Goal: Task Accomplishment & Management: Manage account settings

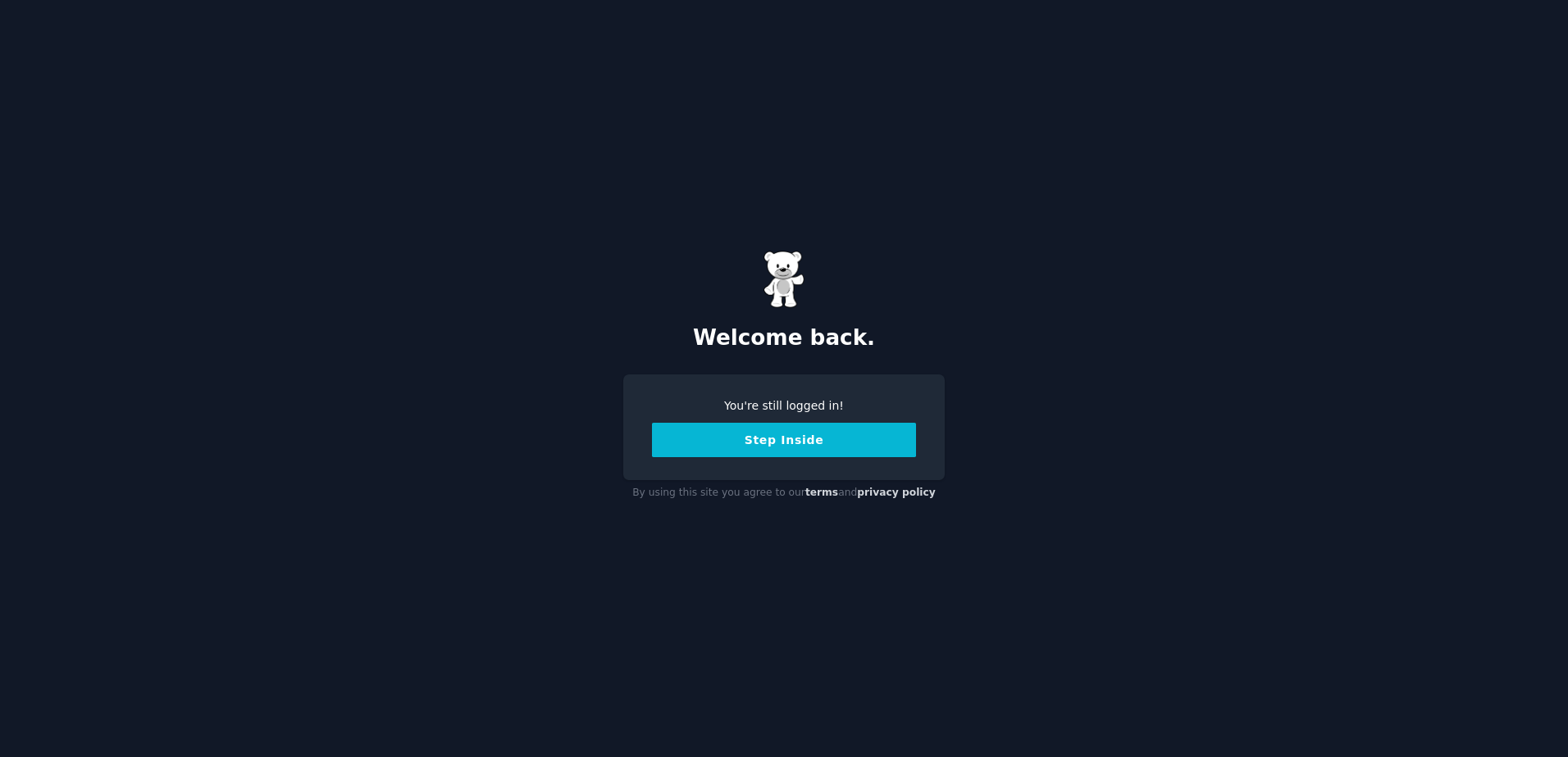
click at [791, 440] on button "Step Inside" at bounding box center [784, 440] width 264 height 35
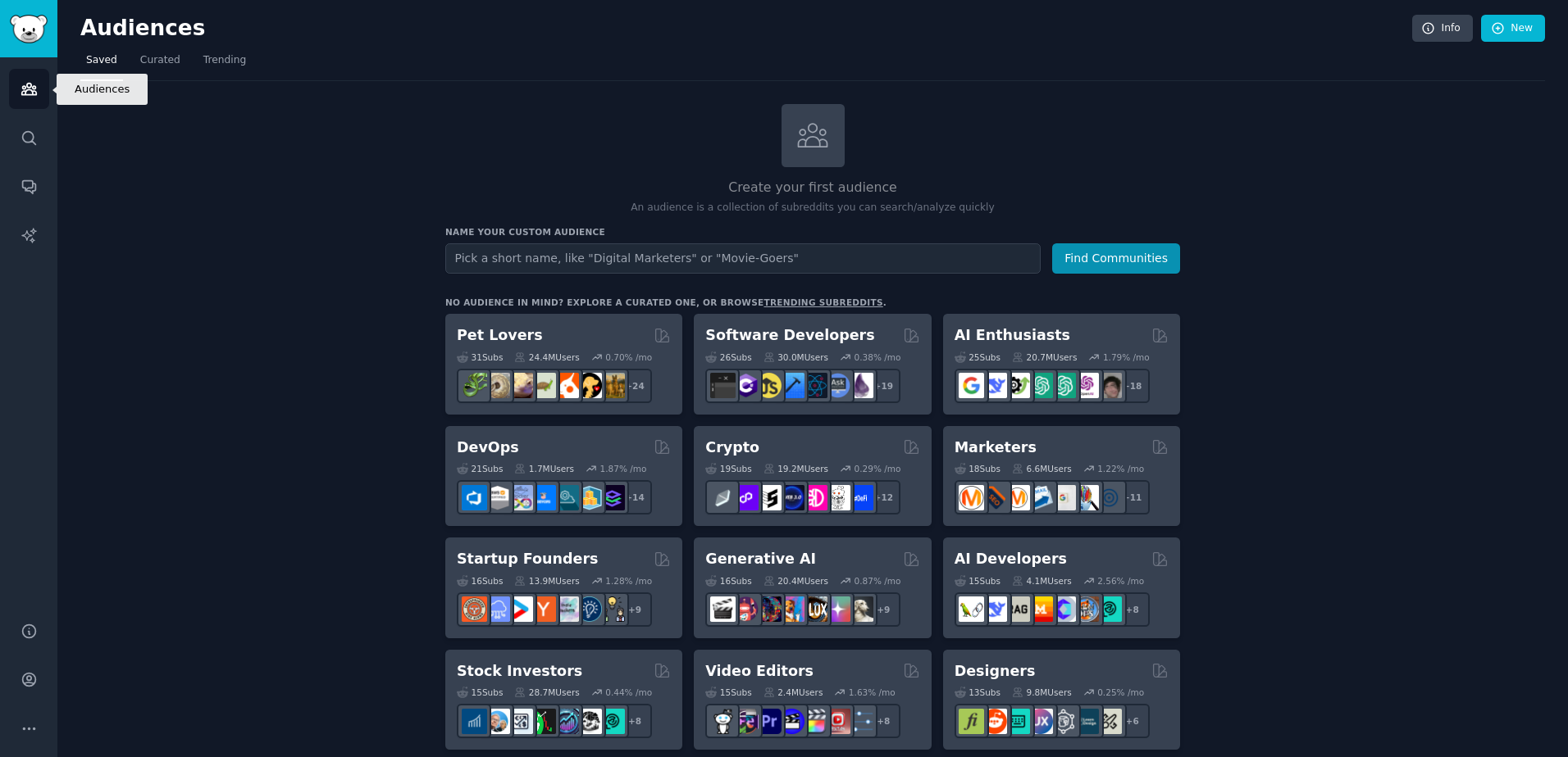
click at [31, 89] on icon "Sidebar" at bounding box center [29, 89] width 17 height 17
click at [1438, 29] on link "Info" at bounding box center [1442, 28] width 61 height 28
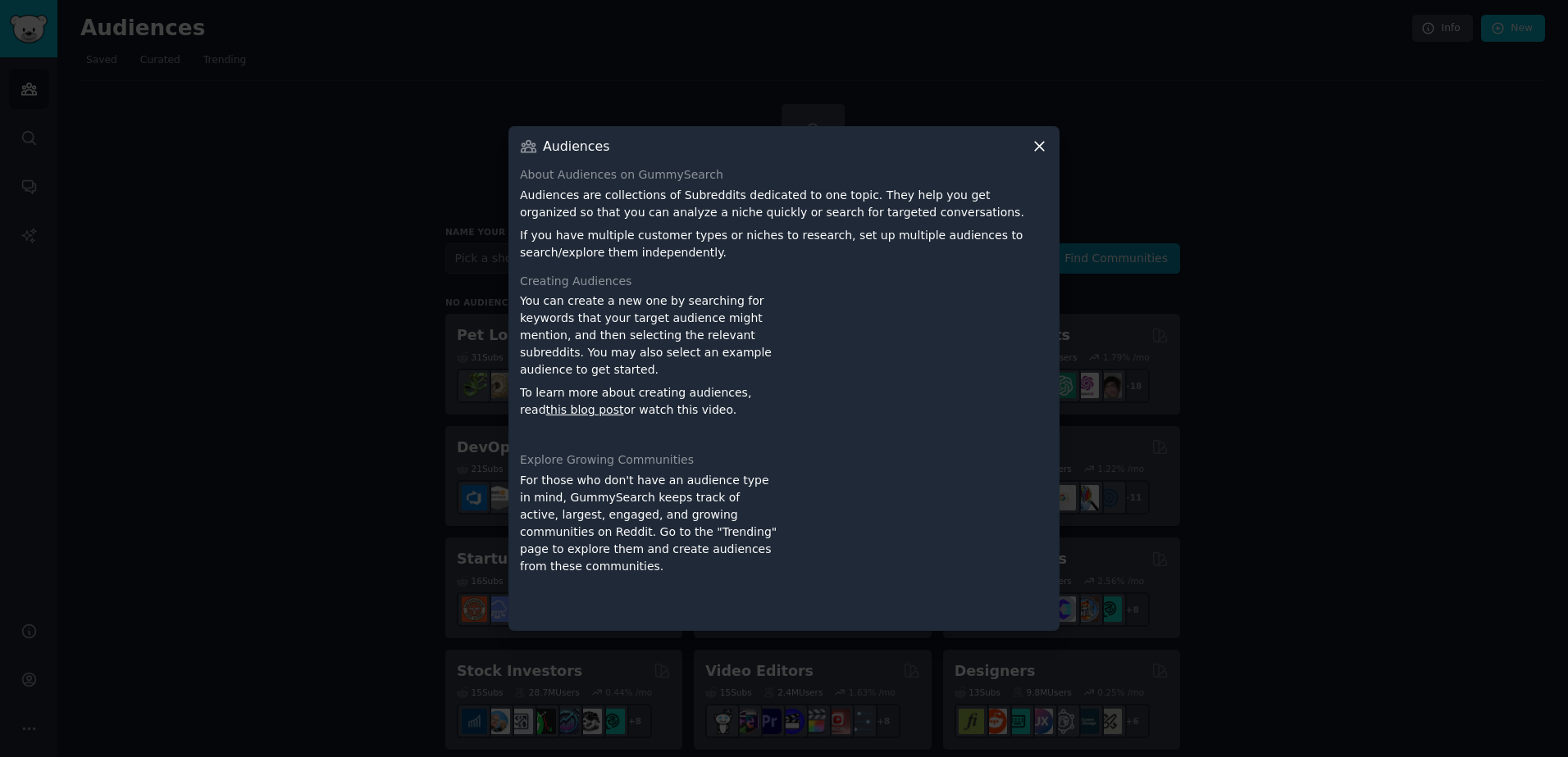
click at [1031, 150] on icon at bounding box center [1039, 146] width 17 height 17
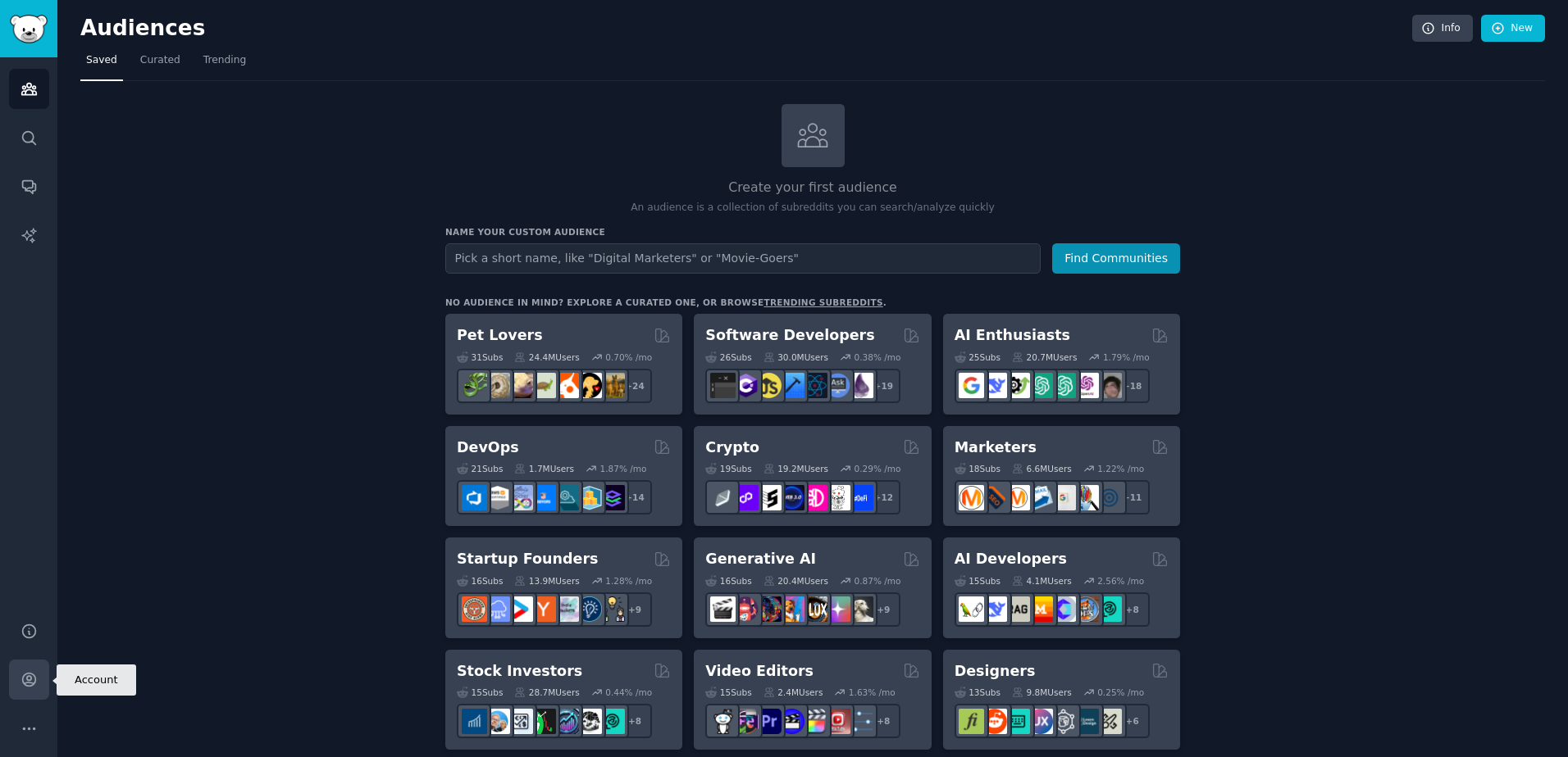
click at [32, 670] on link "Account" at bounding box center [30, 680] width 40 height 40
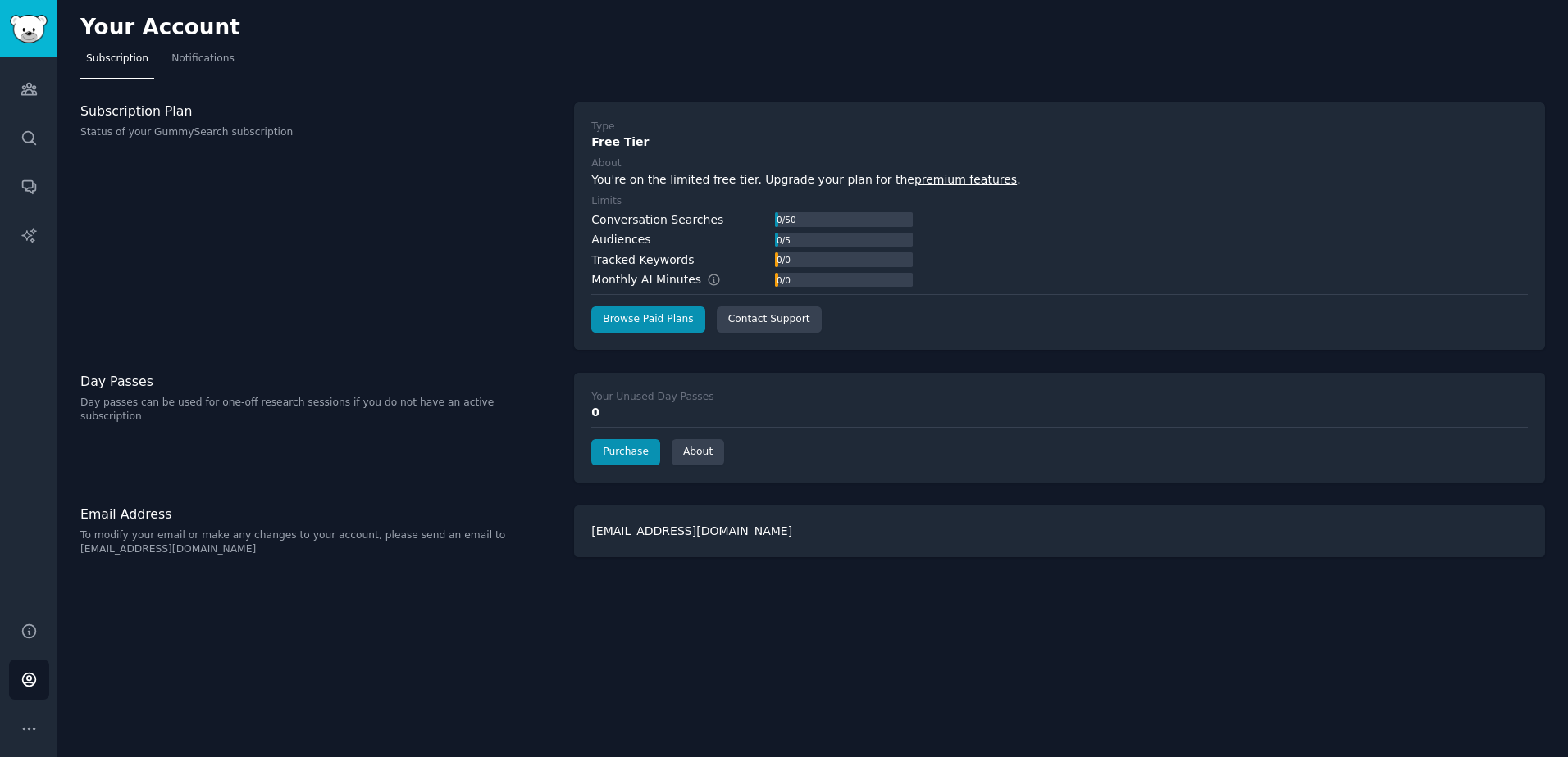
click at [138, 101] on div "Your Account Subscription Notifications Subscription Plan Status of your GummyS…" at bounding box center [812, 378] width 1511 height 757
click at [661, 321] on link "Browse Paid Plans" at bounding box center [648, 319] width 113 height 26
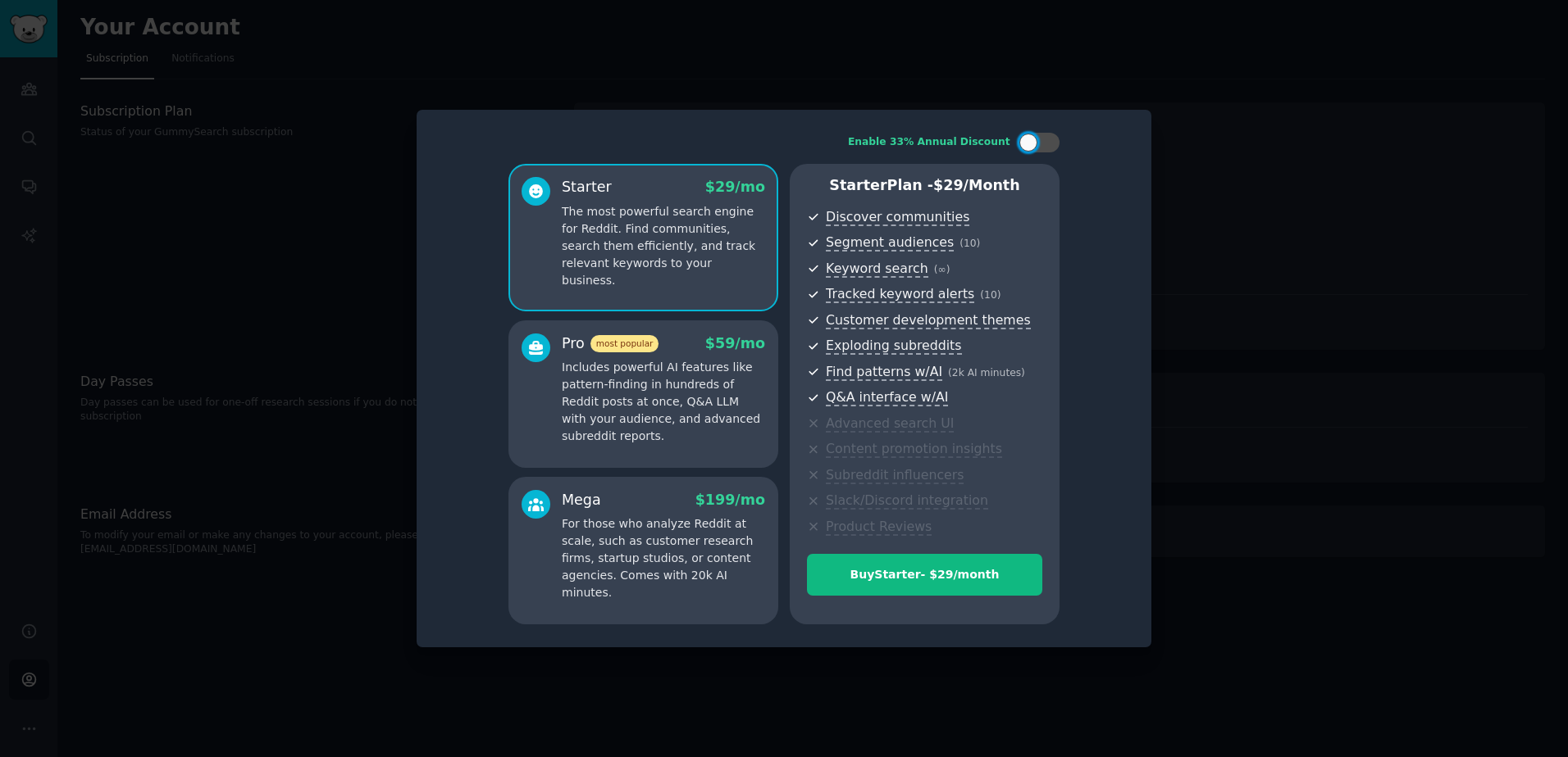
click at [1335, 336] on div at bounding box center [784, 378] width 1568 height 757
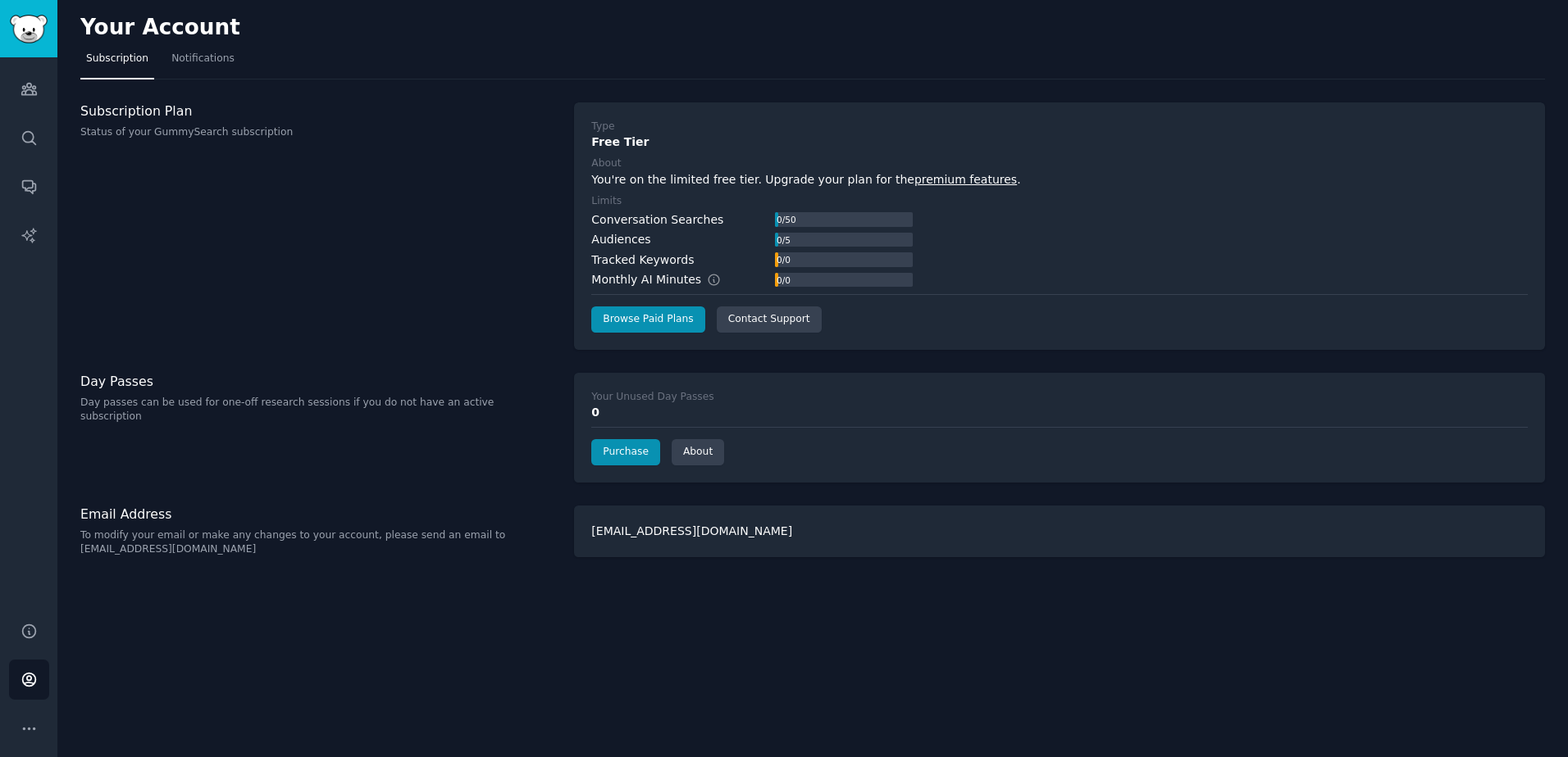
click at [287, 416] on div "Day Passes Day passes can be used for one-off research sessions if you do not h…" at bounding box center [318, 427] width 477 height 110
click at [751, 203] on label "Limits" at bounding box center [1059, 201] width 936 height 14
click at [688, 310] on link "Browse Paid Plans" at bounding box center [648, 319] width 113 height 26
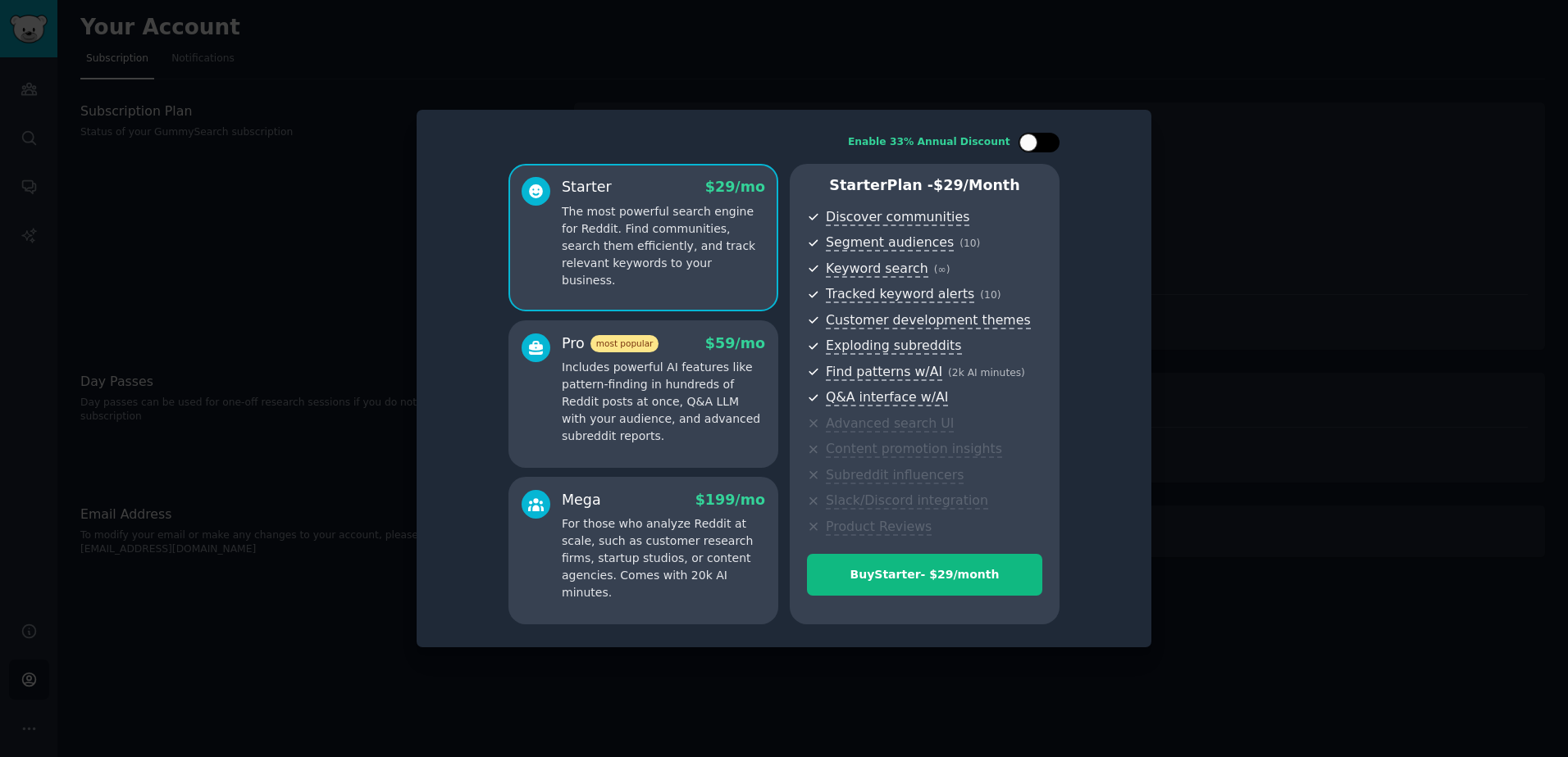
click at [1032, 139] on div at bounding box center [1027, 142] width 18 height 18
click at [1032, 135] on div at bounding box center [1038, 142] width 41 height 19
checkbox input "false"
click at [100, 118] on div at bounding box center [784, 378] width 1568 height 757
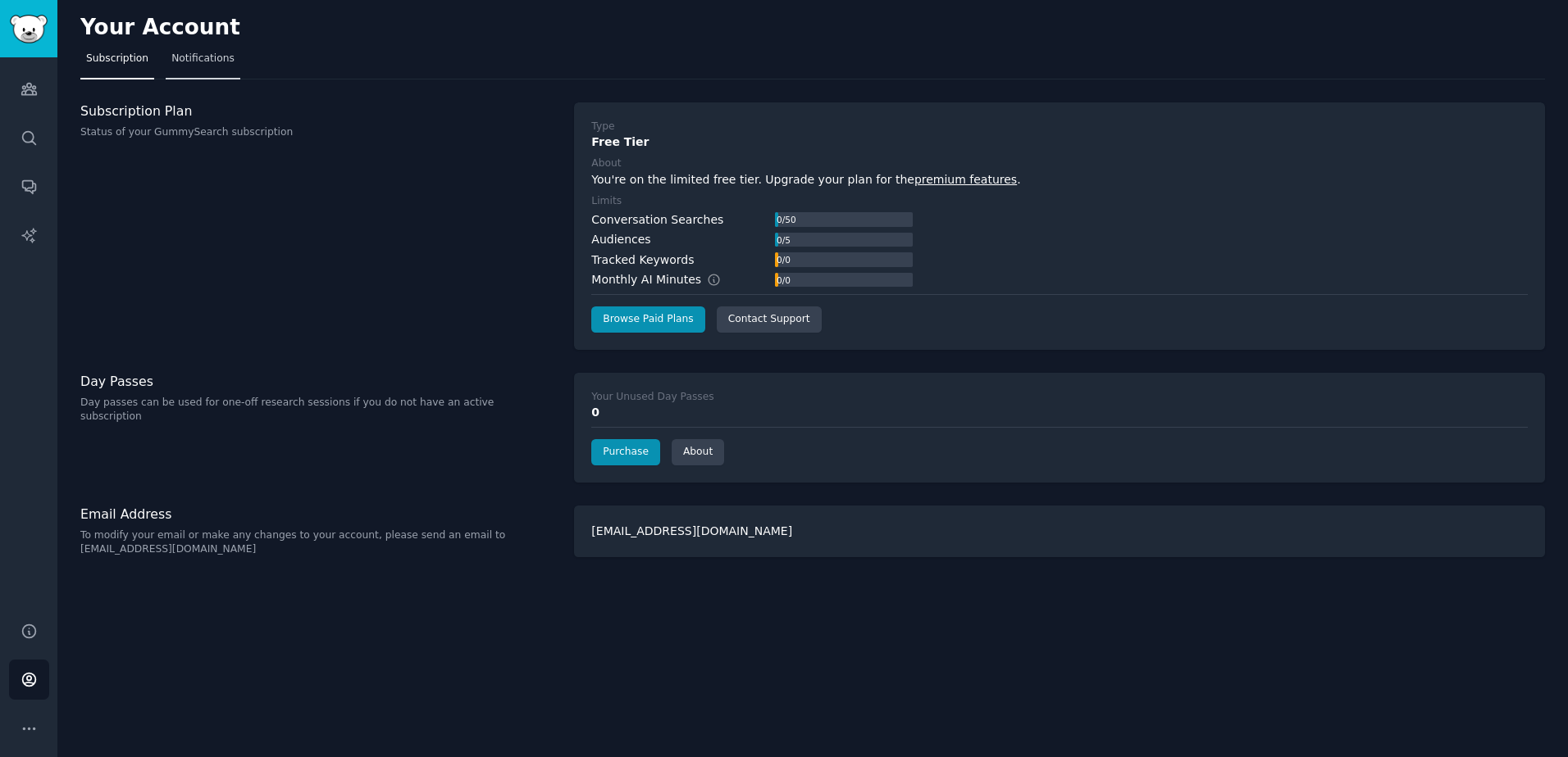
click at [209, 56] on span "Notifications" at bounding box center [202, 58] width 63 height 14
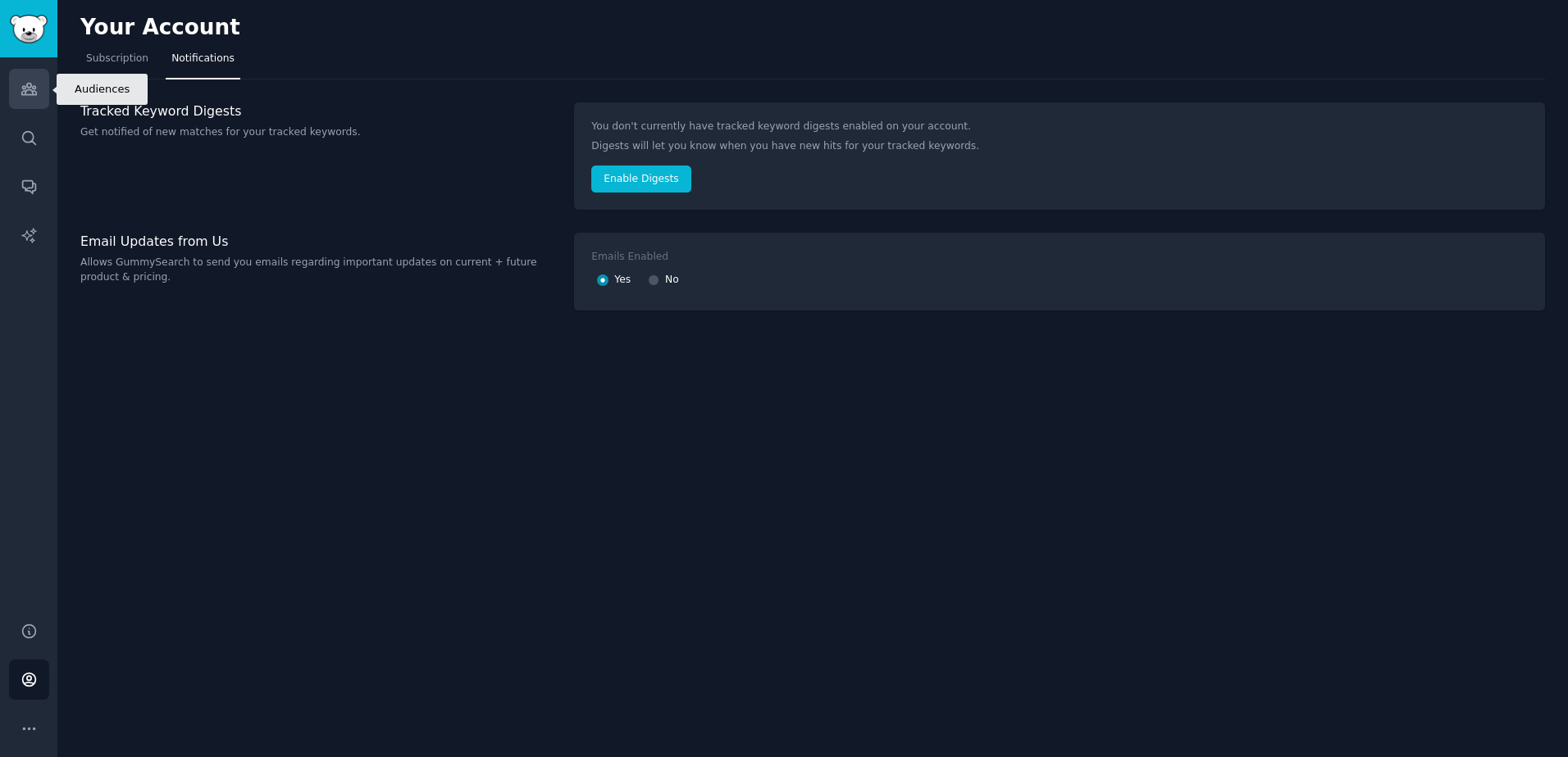
click at [45, 92] on link "Audiences" at bounding box center [30, 89] width 40 height 40
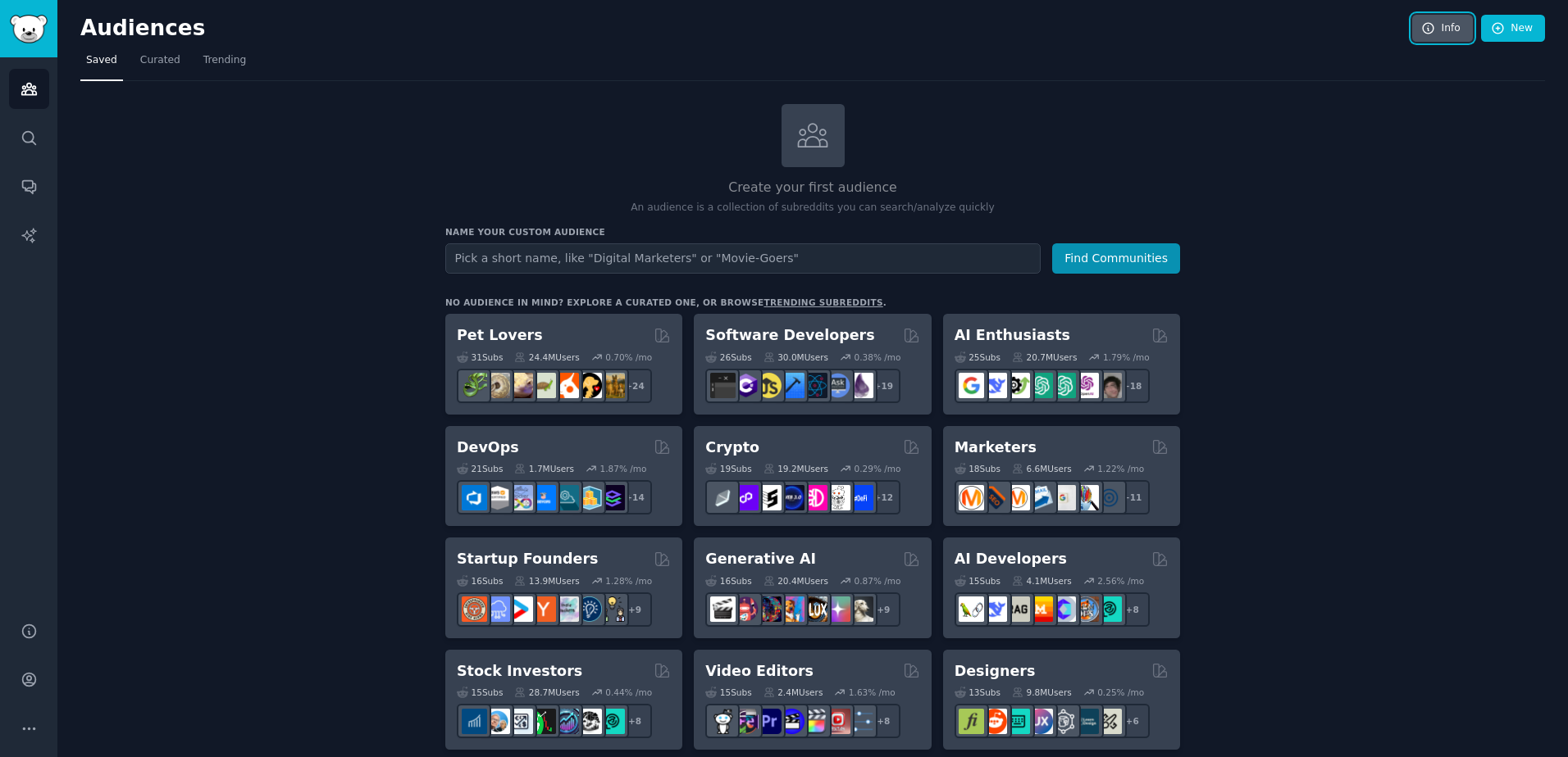
click at [1444, 31] on link "Info" at bounding box center [1442, 28] width 61 height 28
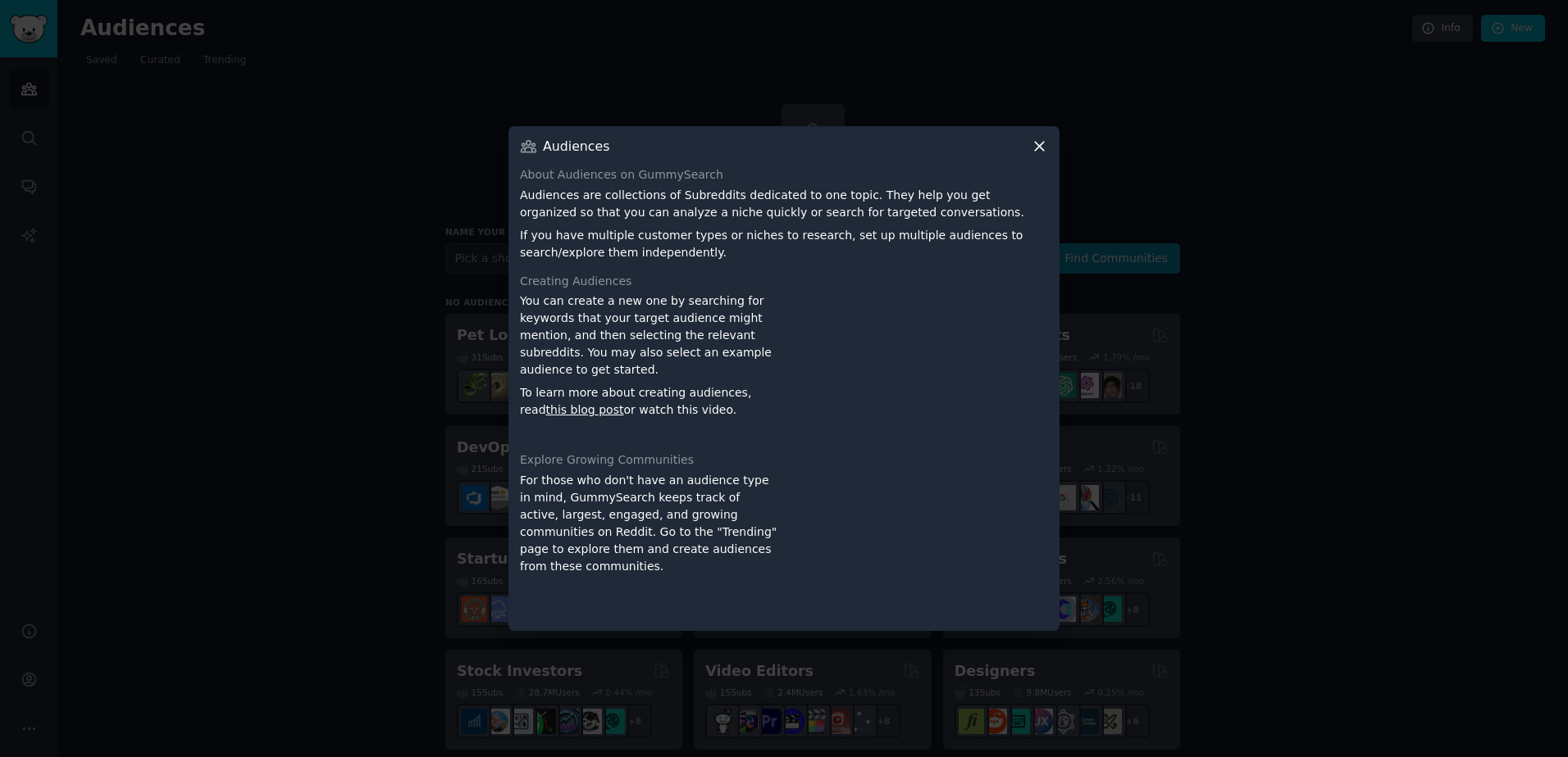
click at [1053, 148] on div "Audiences About Audiences on GummySearch Audiences are collections of Subreddit…" at bounding box center [784, 378] width 551 height 505
click at [1043, 148] on icon at bounding box center [1039, 146] width 17 height 17
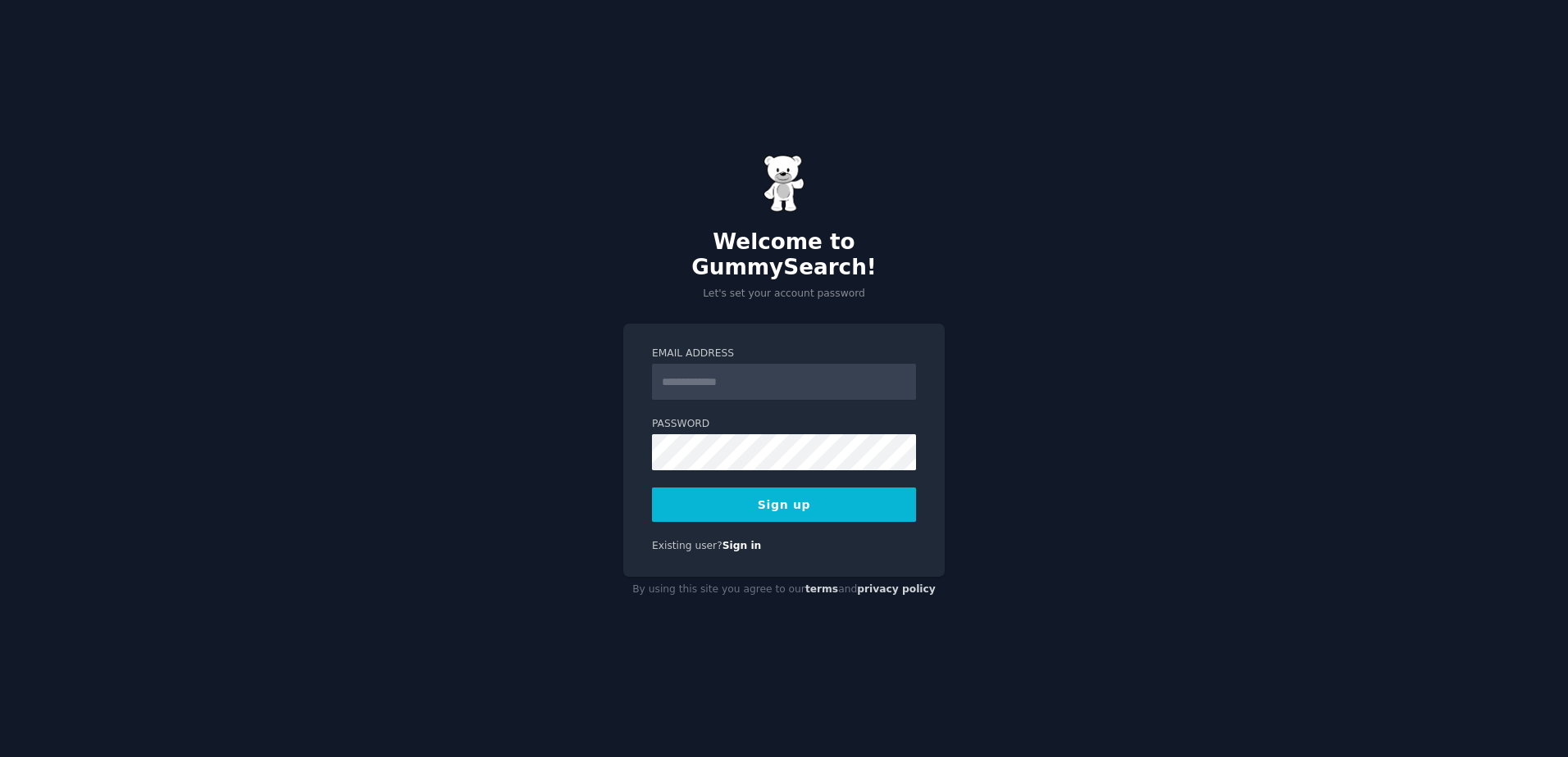
click at [774, 194] on img at bounding box center [784, 184] width 41 height 57
